Goal: Task Accomplishment & Management: Use online tool/utility

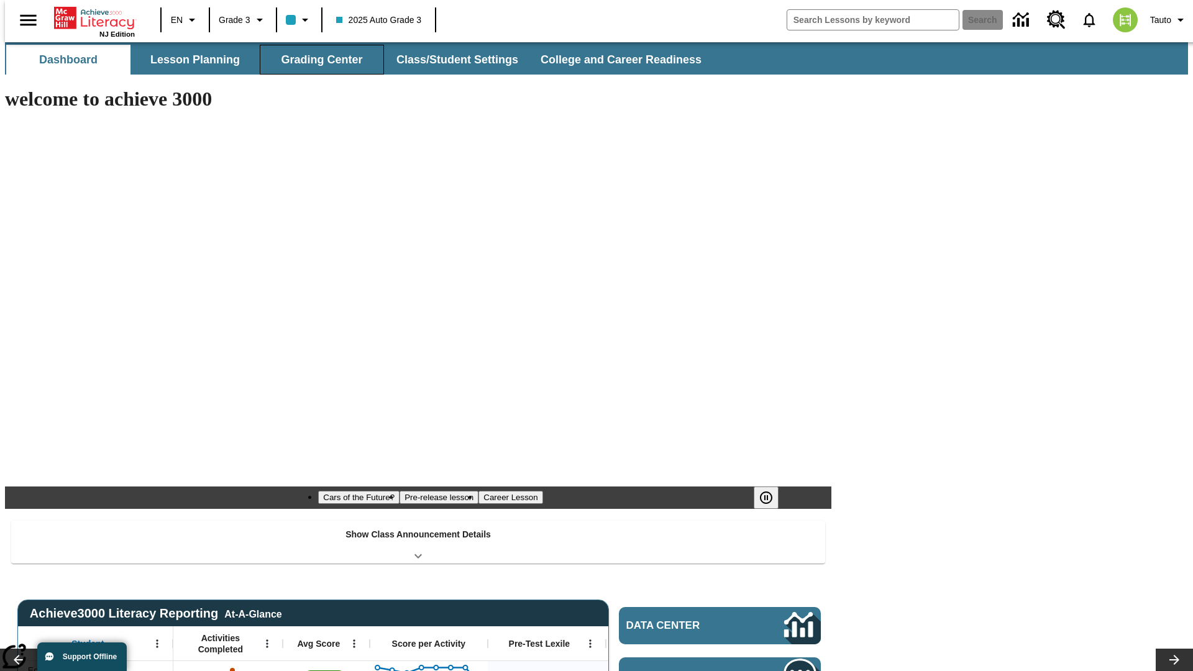
click at [317, 60] on button "Grading Center" at bounding box center [322, 60] width 124 height 30
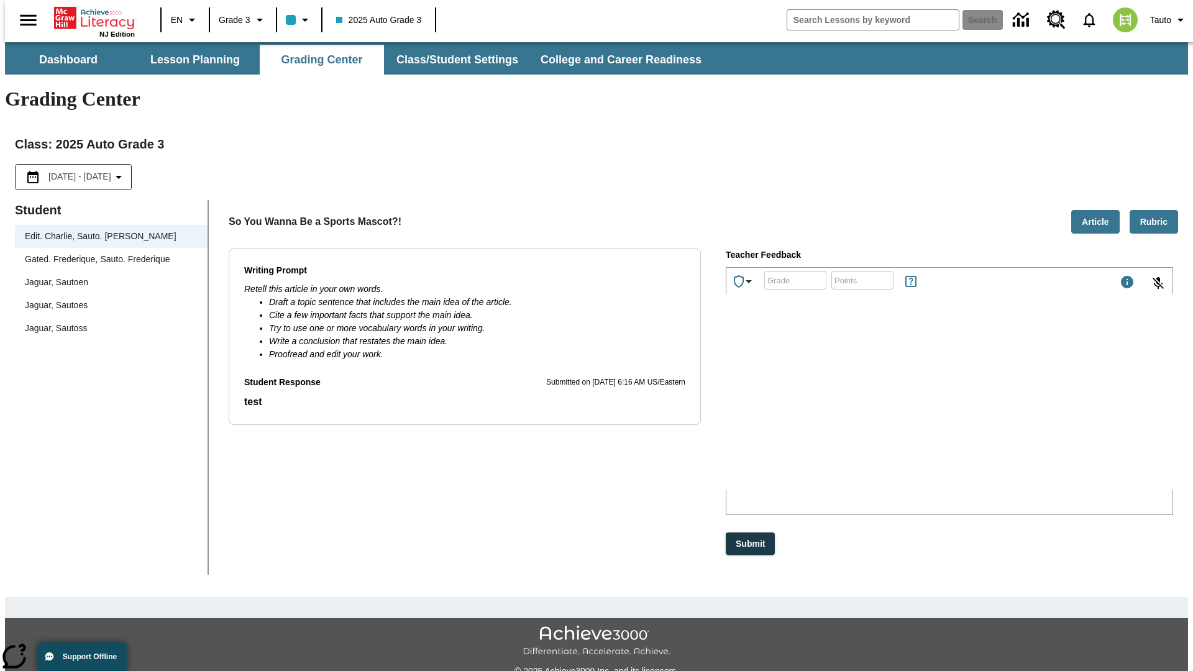
click at [107, 276] on span "Jaguar, Sautoen" at bounding box center [111, 282] width 173 height 13
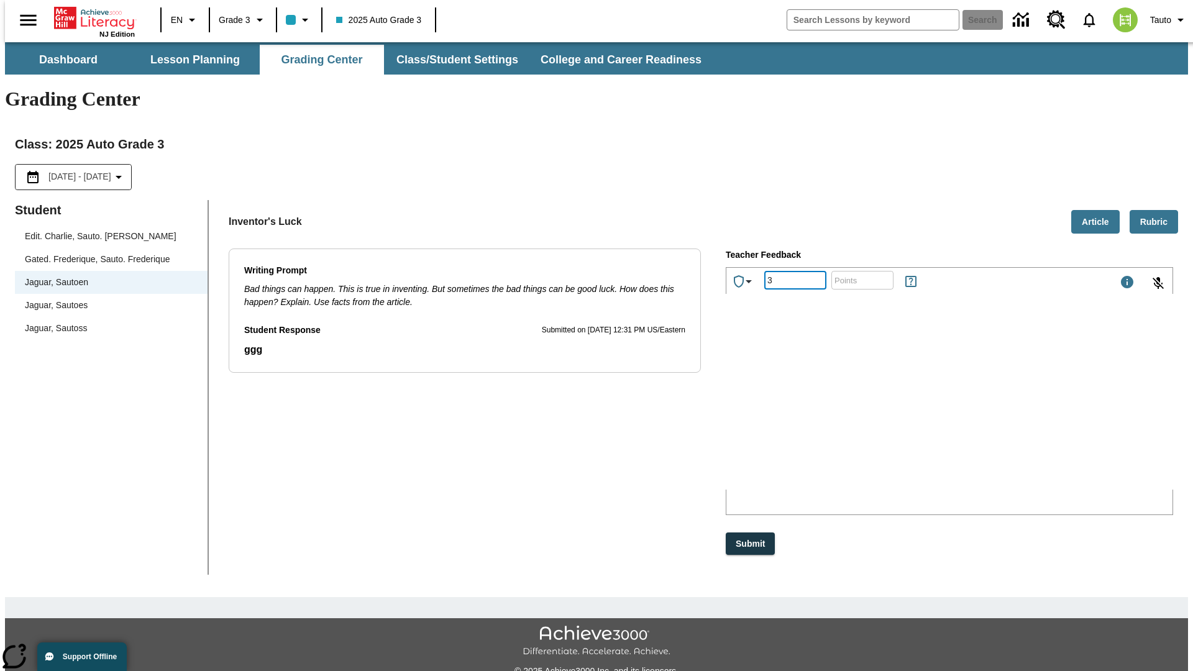
type input "3"
type input "10"
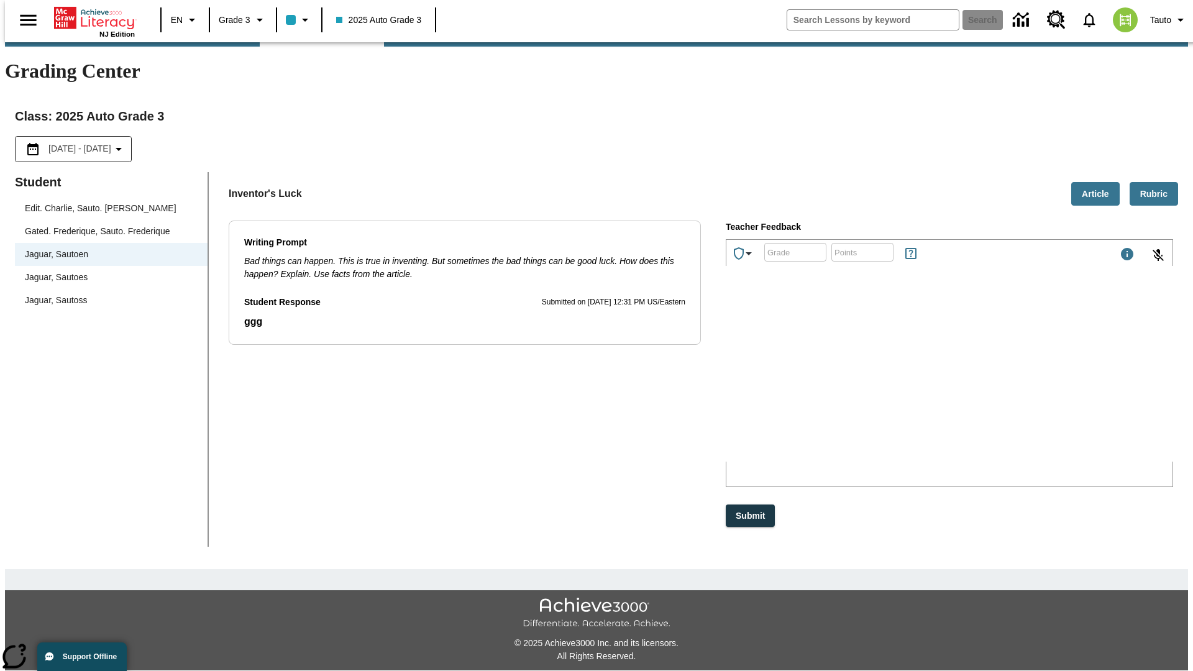
click at [908, 381] on p "Type your response here." at bounding box center [819, 380] width 176 height 11
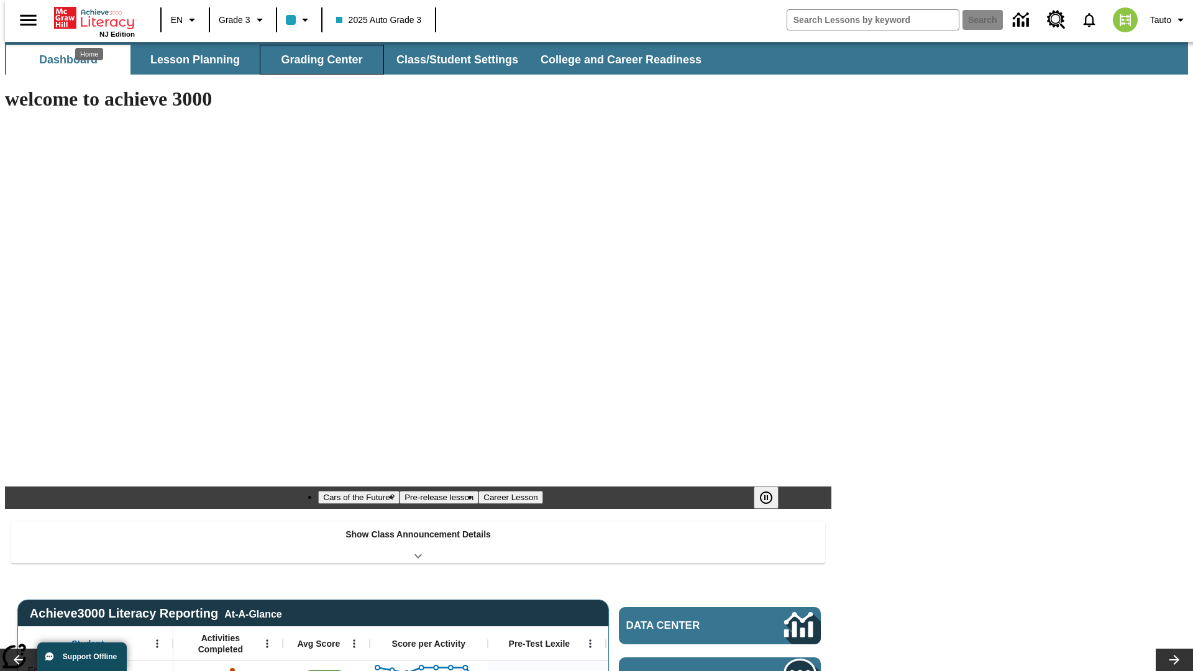
click at [317, 60] on button "Grading Center" at bounding box center [322, 60] width 124 height 30
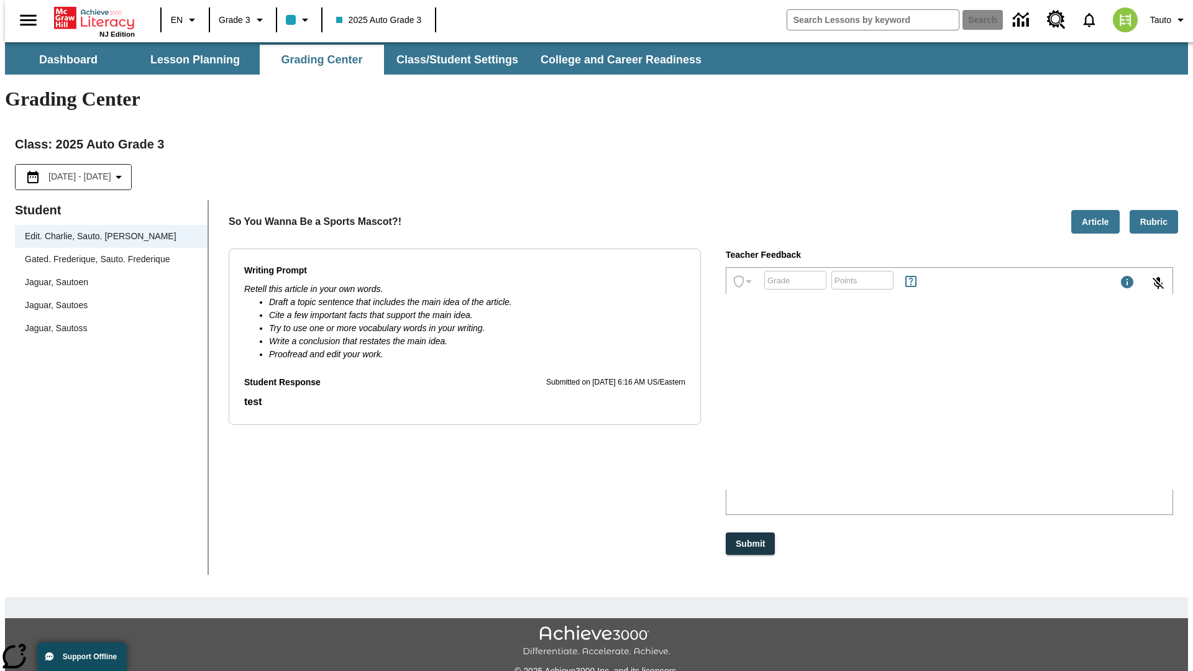
click at [107, 276] on span "Jaguar, Sautoen" at bounding box center [111, 282] width 173 height 13
